Goal: Task Accomplishment & Management: Use online tool/utility

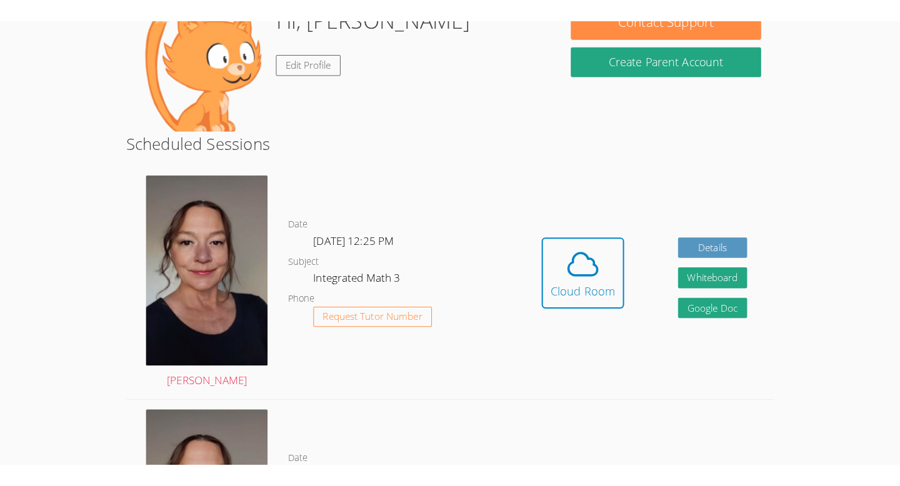
scroll to position [149, 0]
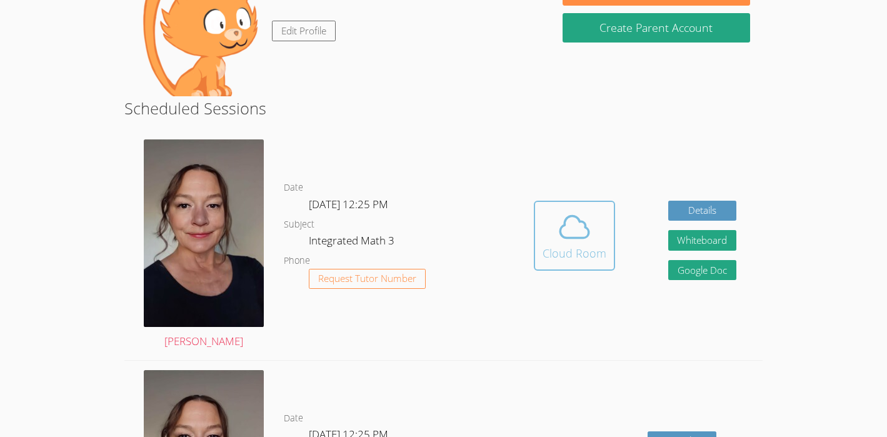
click at [574, 244] on icon at bounding box center [574, 226] width 35 height 35
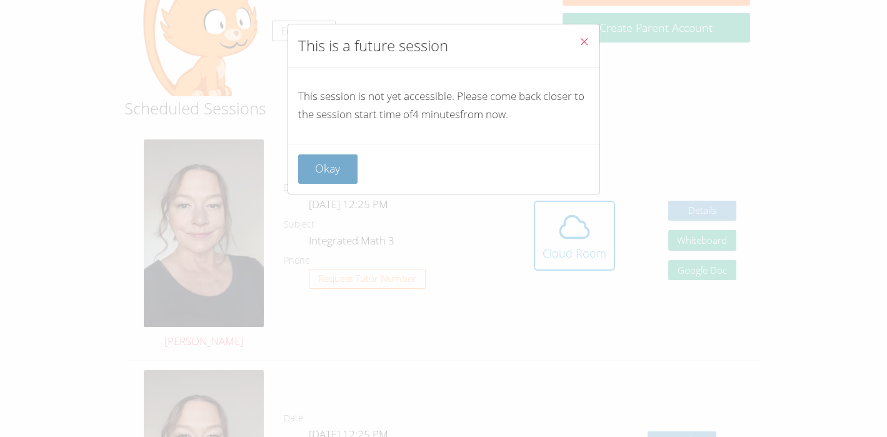
click at [326, 160] on button "Okay" at bounding box center [328, 168] width 60 height 29
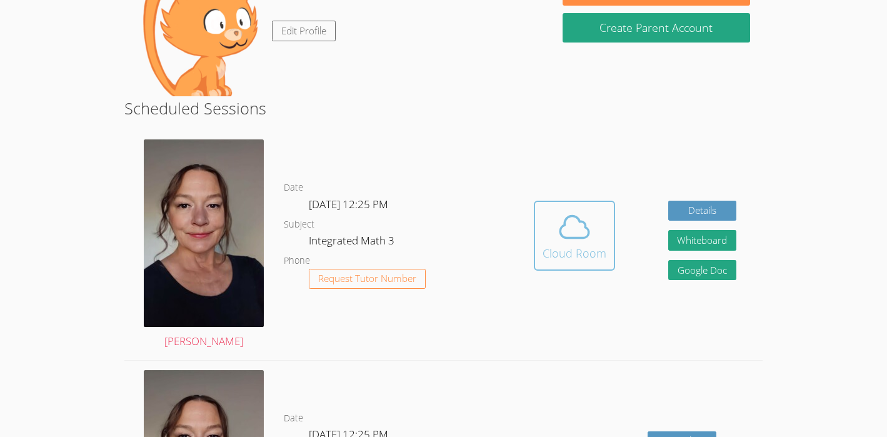
click at [609, 237] on button "Cloud Room" at bounding box center [574, 236] width 81 height 70
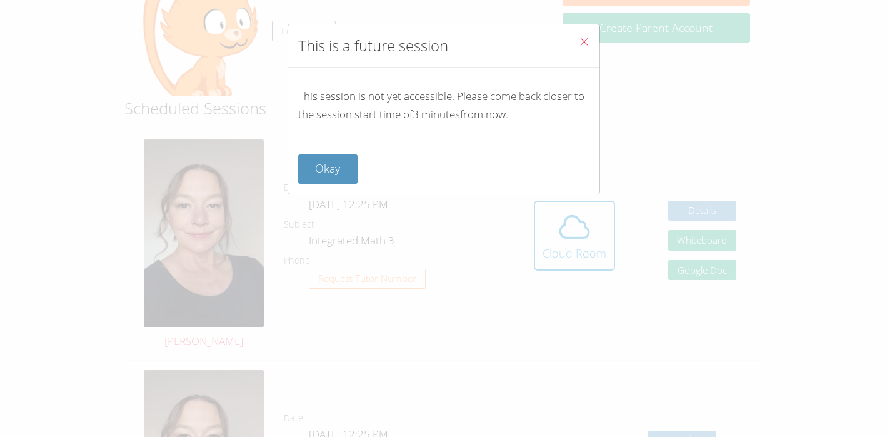
click at [586, 37] on icon "Close" at bounding box center [584, 41] width 11 height 11
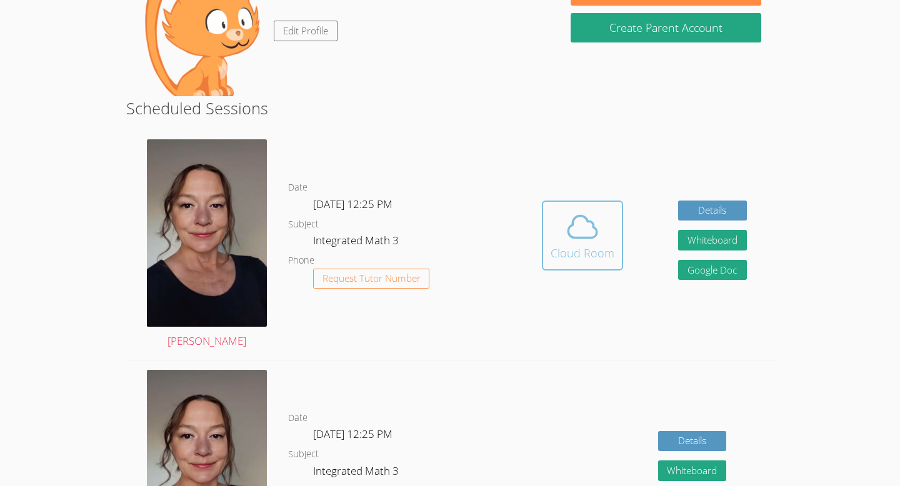
click at [594, 231] on icon at bounding box center [582, 226] width 35 height 35
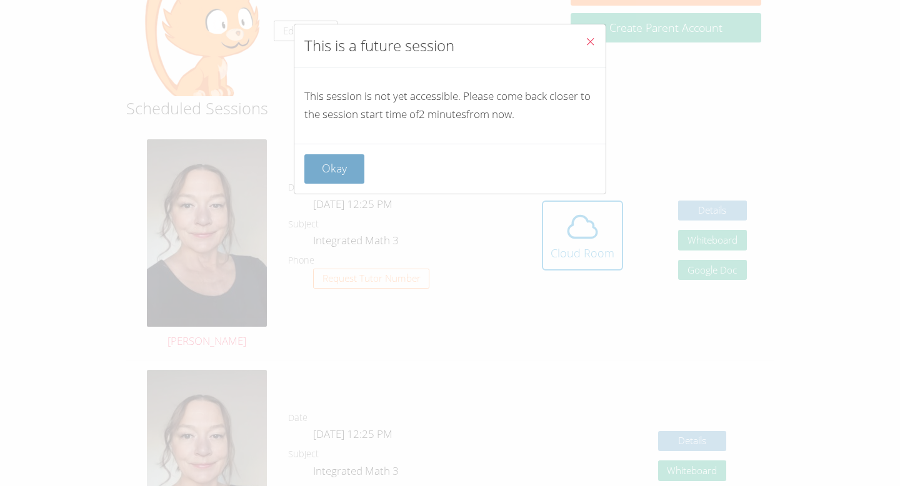
click at [321, 163] on button "Okay" at bounding box center [334, 168] width 60 height 29
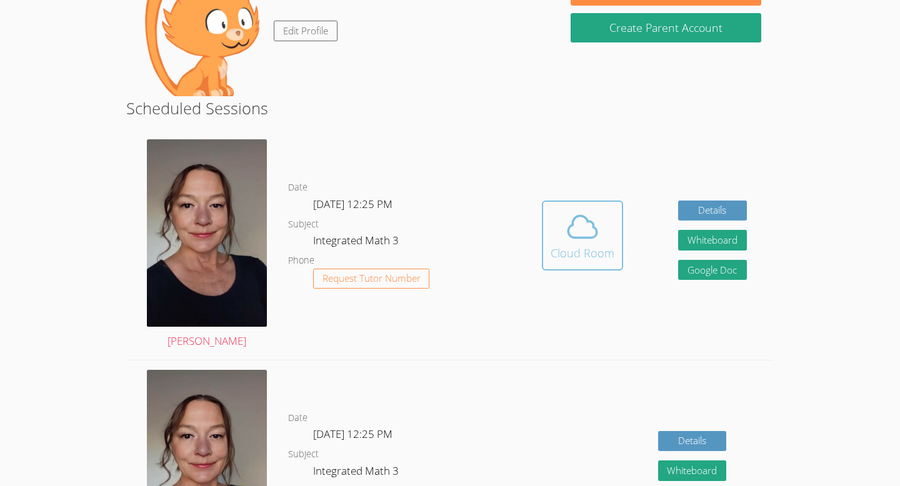
click at [595, 201] on button "Cloud Room" at bounding box center [582, 236] width 81 height 70
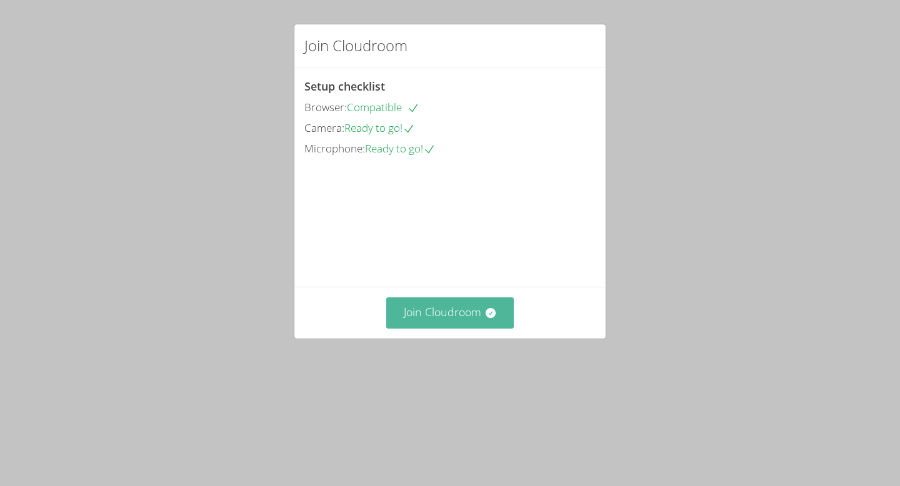
click at [426, 328] on button "Join Cloudroom" at bounding box center [450, 312] width 128 height 31
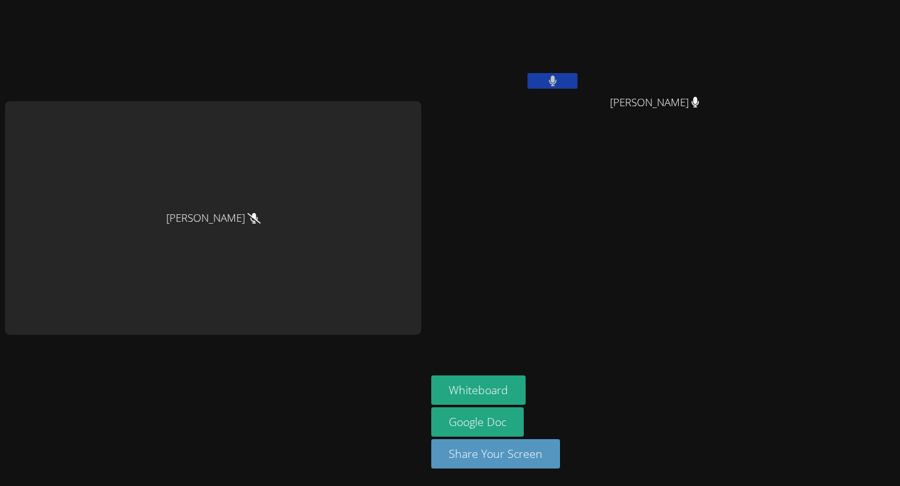
click at [550, 84] on icon at bounding box center [552, 81] width 7 height 11
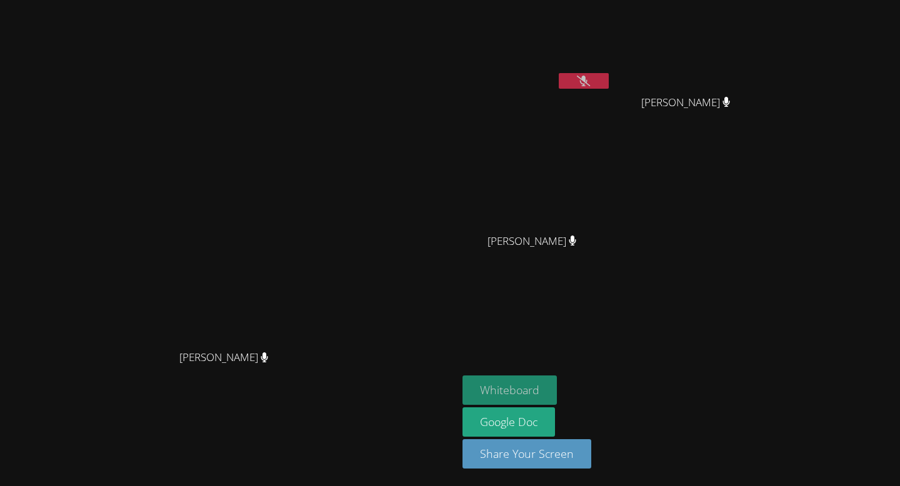
click at [557, 381] on button "Whiteboard" at bounding box center [509, 390] width 94 height 29
drag, startPoint x: 0, startPoint y: 7, endPoint x: 359, endPoint y: 65, distance: 363.2
click at [359, 65] on main "Michelle Dalton Michelle Dalton" at bounding box center [228, 243] width 457 height 486
